Goal: Transaction & Acquisition: Subscribe to service/newsletter

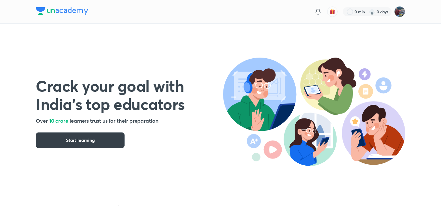
click at [80, 143] on span "Start learning" at bounding box center [80, 140] width 29 height 6
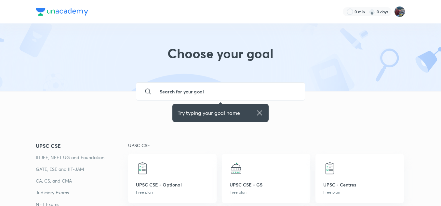
click at [258, 111] on icon at bounding box center [259, 113] width 8 height 8
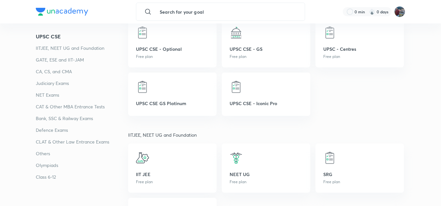
scroll to position [136, 0]
click at [55, 108] on p "CAT & Other MBA Entrance Tests" at bounding box center [82, 107] width 92 height 8
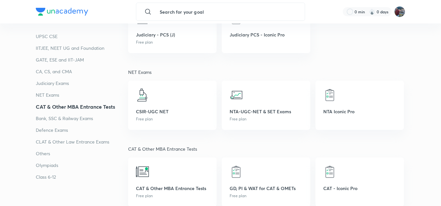
scroll to position [987, 0]
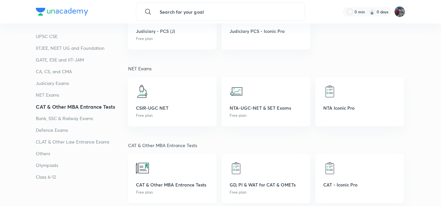
click at [153, 177] on div "CAT & Other MBA Entrance Tests Free plan" at bounding box center [172, 178] width 88 height 49
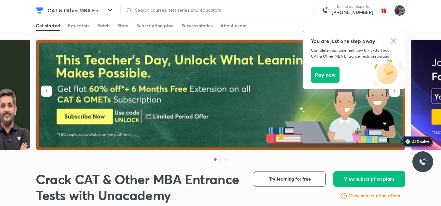
click at [391, 41] on icon at bounding box center [393, 41] width 8 height 8
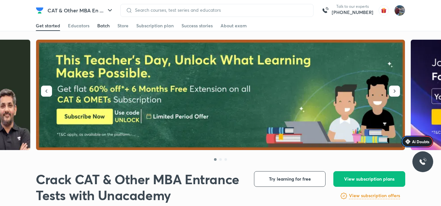
click at [103, 28] on div "Batch" at bounding box center [103, 25] width 12 height 6
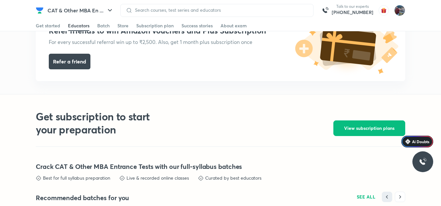
scroll to position [1440, 0]
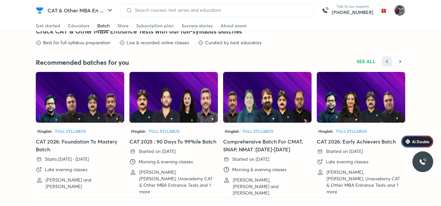
click at [93, 118] on img at bounding box center [80, 97] width 88 height 51
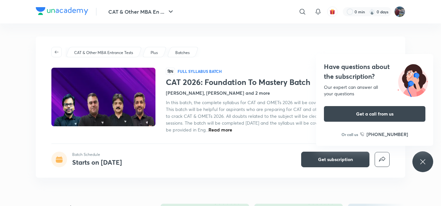
click at [427, 166] on div "Have questions about the subscription? Our expert can answer all your questions…" at bounding box center [422, 161] width 21 height 21
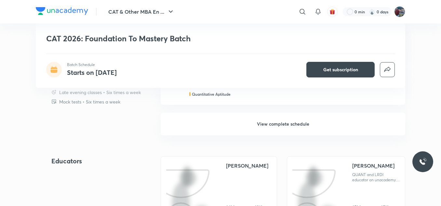
scroll to position [574, 0]
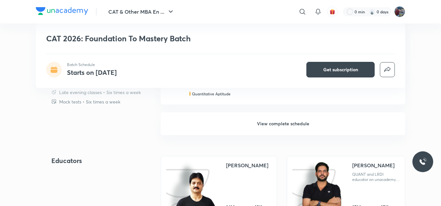
click at [276, 125] on h6 "View complete schedule" at bounding box center [282, 123] width 244 height 23
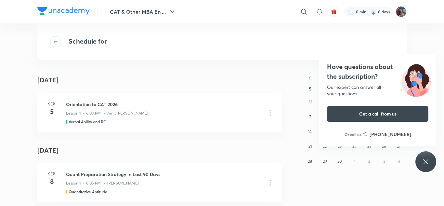
click at [431, 162] on div "Have questions about the subscription? Our expert can answer all your questions…" at bounding box center [425, 161] width 21 height 21
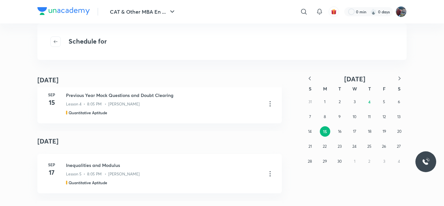
scroll to position [336, 0]
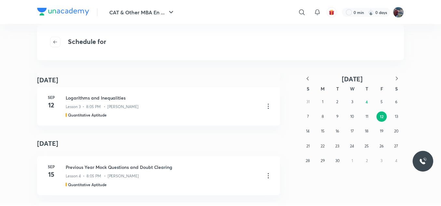
scroll to position [260, 0]
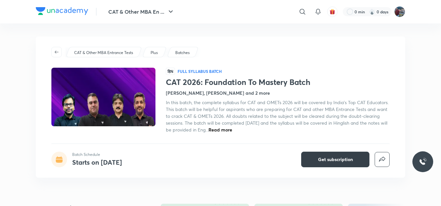
click at [343, 157] on span "Get subscription" at bounding box center [335, 159] width 35 height 6
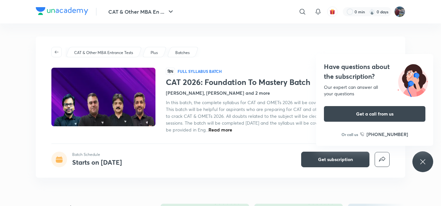
click at [421, 160] on icon at bounding box center [422, 161] width 5 height 5
